Goal: Information Seeking & Learning: Learn about a topic

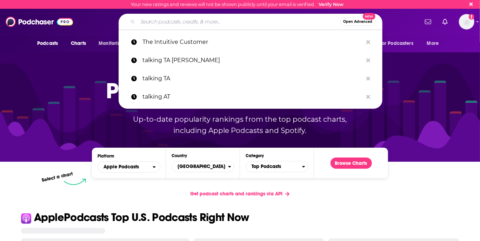
click at [169, 17] on input "Search podcasts, credits, & more..." at bounding box center [239, 21] width 202 height 11
type input "h"
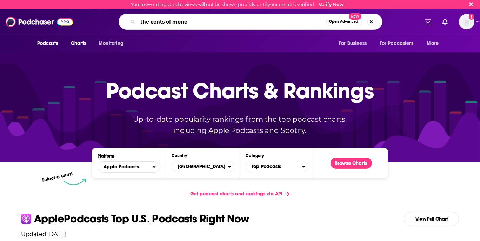
type input "the cents of money"
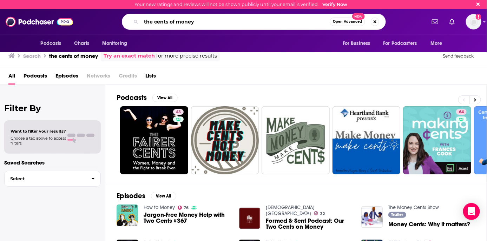
click at [216, 19] on input "the cents of money" at bounding box center [235, 21] width 188 height 11
type input "marriage, kids, money"
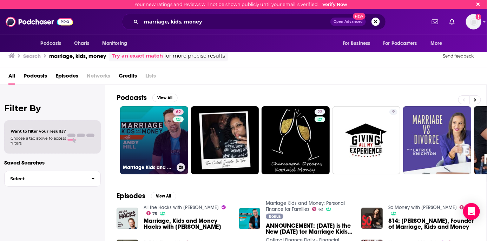
click at [153, 147] on link "62 Marriage Kids and Money: Personal Finance for Families" at bounding box center [154, 140] width 68 height 68
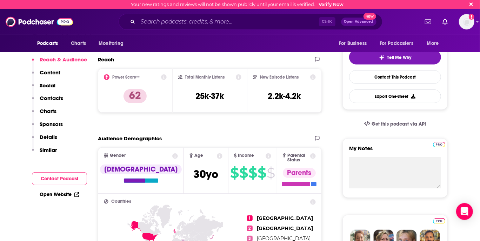
scroll to position [148, 0]
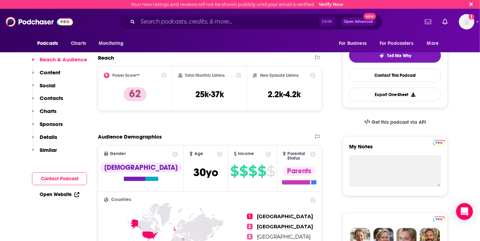
click at [59, 182] on button "Contact Podcast" at bounding box center [59, 178] width 55 height 13
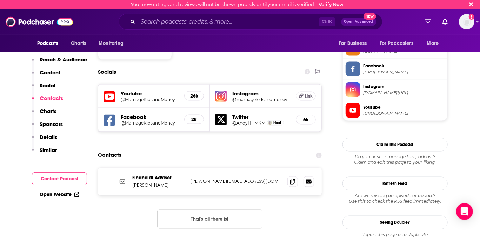
scroll to position [593, 0]
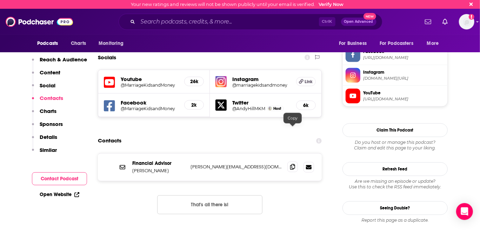
click at [291, 164] on icon at bounding box center [292, 167] width 5 height 6
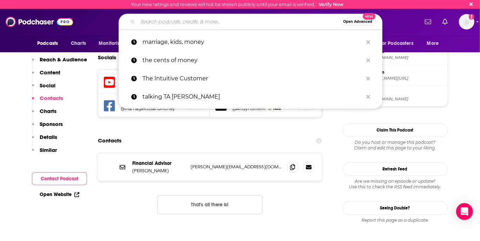
click at [215, 23] on input "Search podcasts, credits, & more..." at bounding box center [239, 21] width 202 height 11
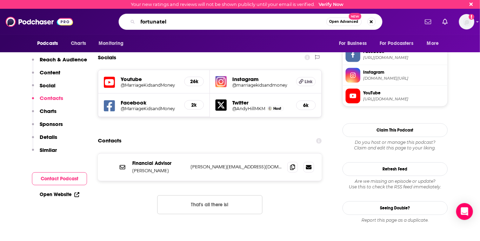
type input "fortunately"
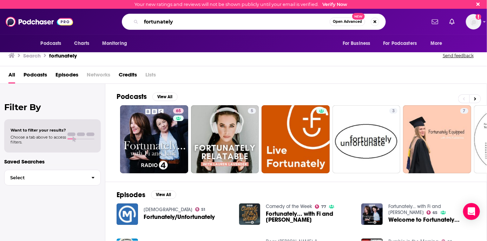
click at [244, 19] on input "fortunately" at bounding box center [235, 21] width 188 height 11
click at [244, 19] on input "f" at bounding box center [235, 21] width 188 height 11
type input "family money adventure"
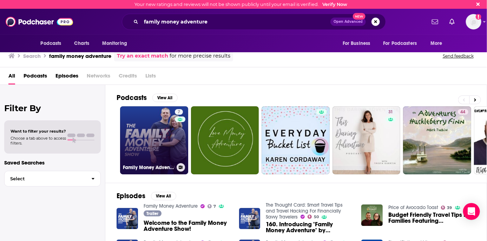
click at [156, 132] on link "7 Family Money Adventure" at bounding box center [154, 140] width 68 height 68
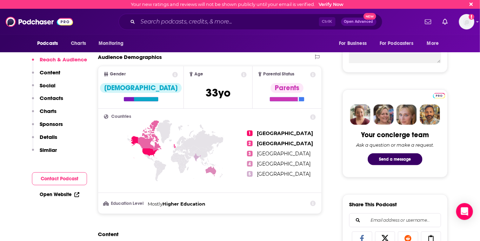
scroll to position [276, 0]
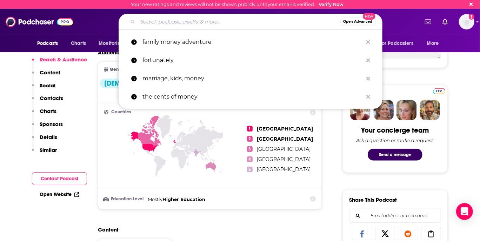
click at [211, 18] on input "Search podcasts, credits, & more..." at bounding box center [239, 21] width 202 height 11
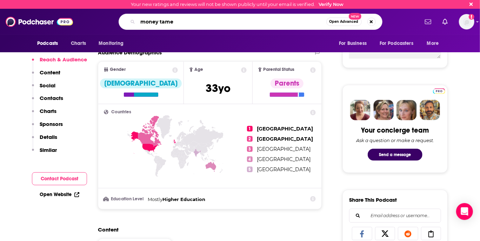
type input "money tamer"
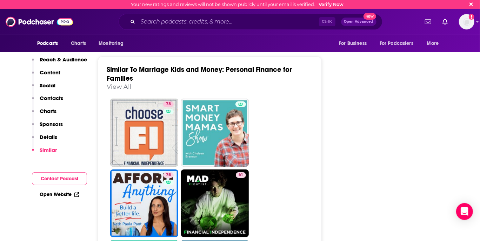
scroll to position [1207, 0]
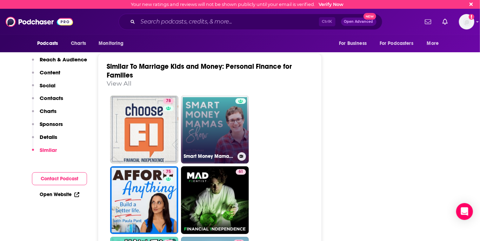
click at [205, 112] on link "Smart Money Mamas Show" at bounding box center [215, 129] width 68 height 68
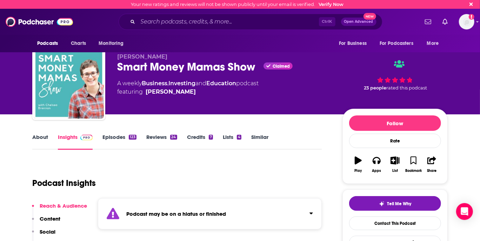
type input "[URL][DOMAIN_NAME]"
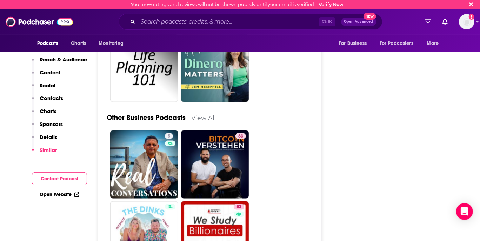
scroll to position [1950, 0]
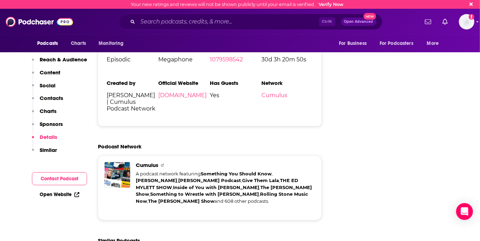
scroll to position [1396, 0]
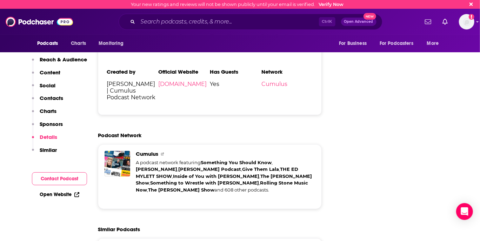
click at [68, 178] on button "Contact Podcast" at bounding box center [59, 178] width 55 height 13
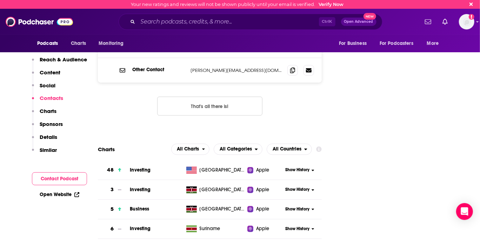
scroll to position [593, 0]
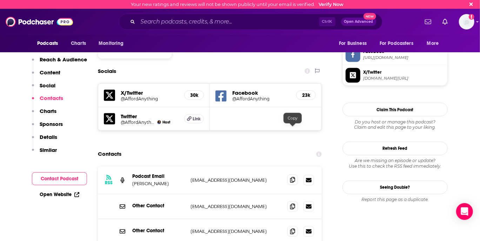
click at [294, 177] on icon at bounding box center [292, 180] width 5 height 6
click at [295, 177] on icon at bounding box center [292, 180] width 5 height 6
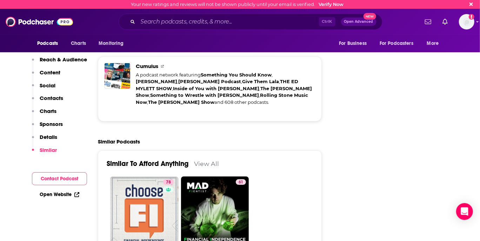
scroll to position [1621, 0]
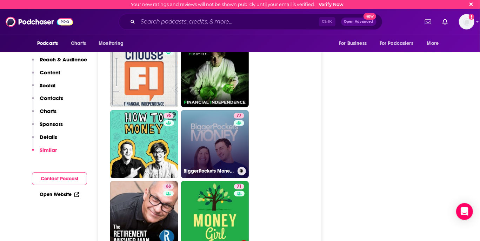
click at [229, 136] on link "77 BiggerPockets Money Podcast" at bounding box center [215, 144] width 68 height 68
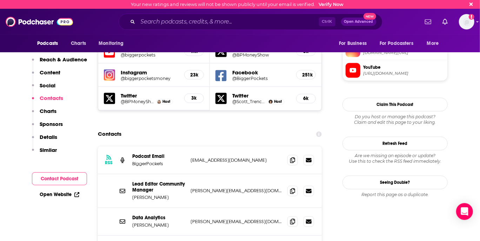
scroll to position [645, 0]
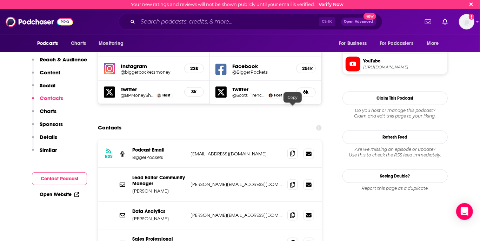
click at [291, 151] on icon at bounding box center [292, 154] width 5 height 6
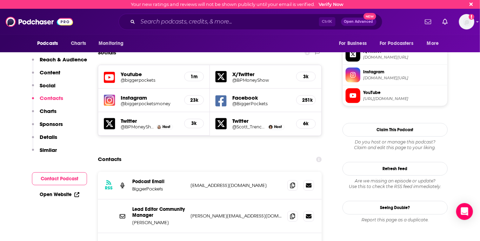
scroll to position [615, 0]
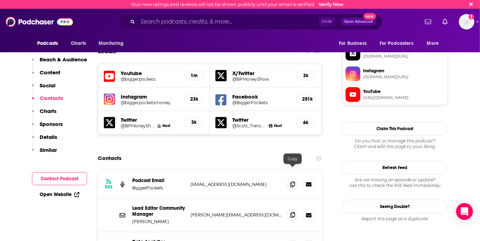
click at [291, 212] on icon at bounding box center [292, 215] width 5 height 6
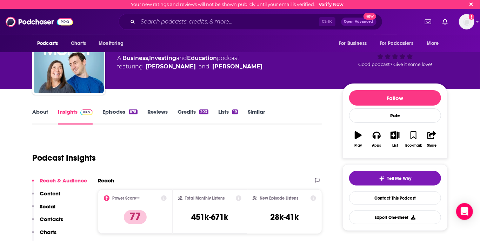
scroll to position [0, 0]
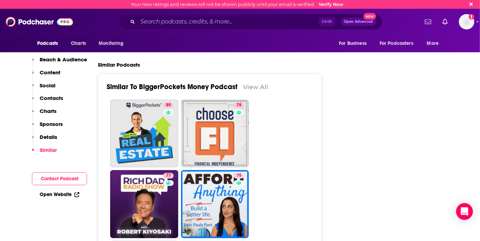
scroll to position [1535, 0]
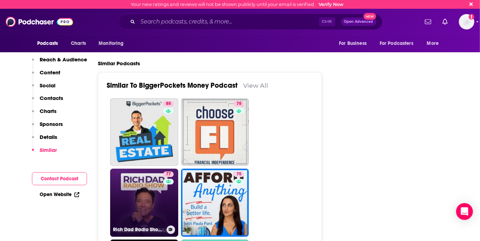
click at [161, 169] on link "77 Rich Dad Radio Show: In-Your-Face Advice on Investing, Personal Finance, & S…" at bounding box center [144, 203] width 68 height 68
type input "https://www.podchaser.com/podcasts/rich-dad-radio-show-in-your-fa-7074"
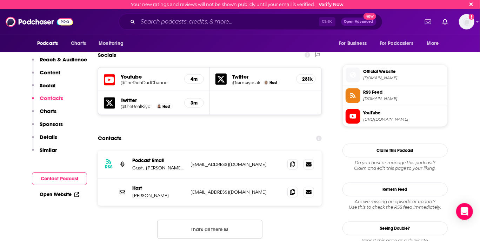
scroll to position [595, 0]
click at [292, 159] on span at bounding box center [292, 164] width 11 height 11
click at [294, 189] on icon at bounding box center [292, 192] width 5 height 6
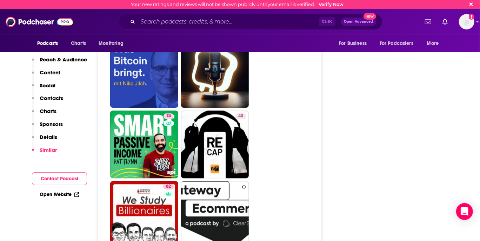
scroll to position [2380, 0]
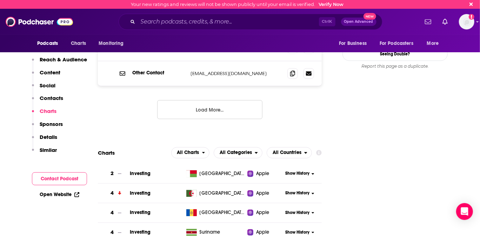
scroll to position [795, 0]
